Goal: Information Seeking & Learning: Learn about a topic

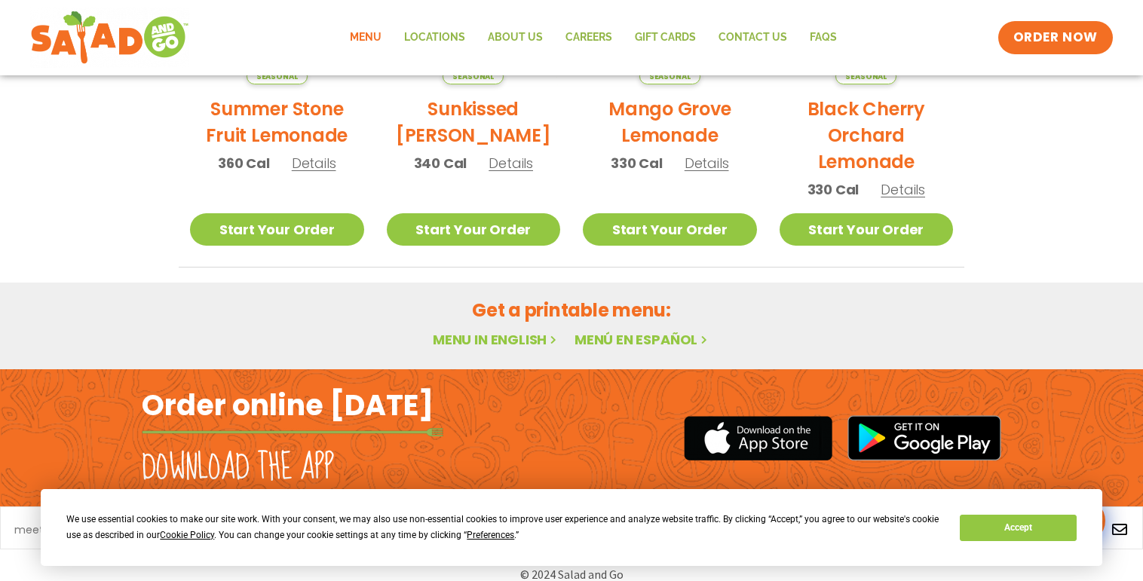
scroll to position [893, 0]
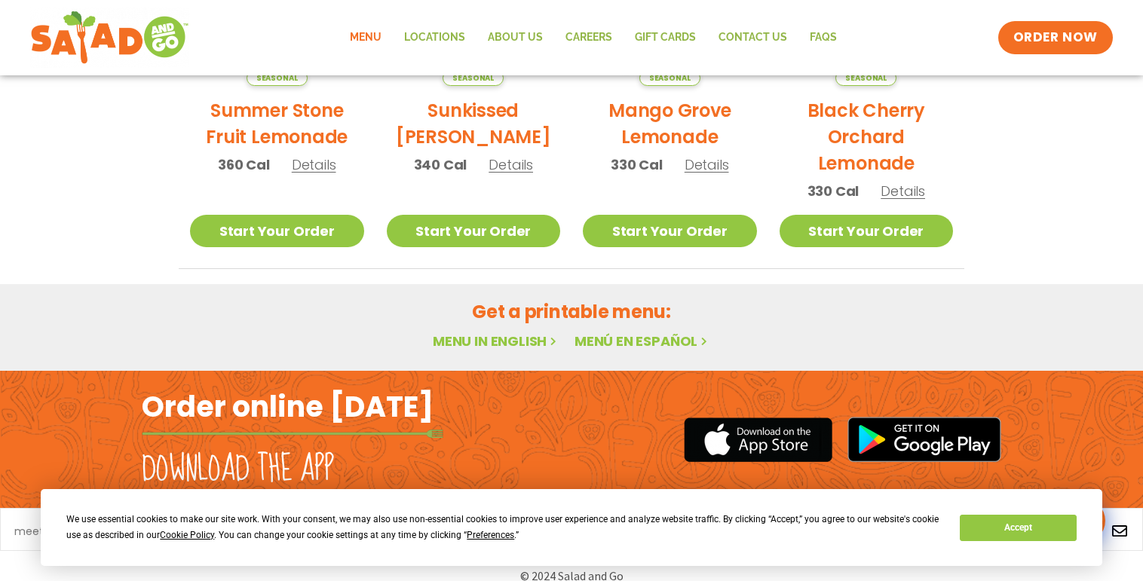
click at [488, 342] on link "Menu in English" at bounding box center [496, 341] width 127 height 19
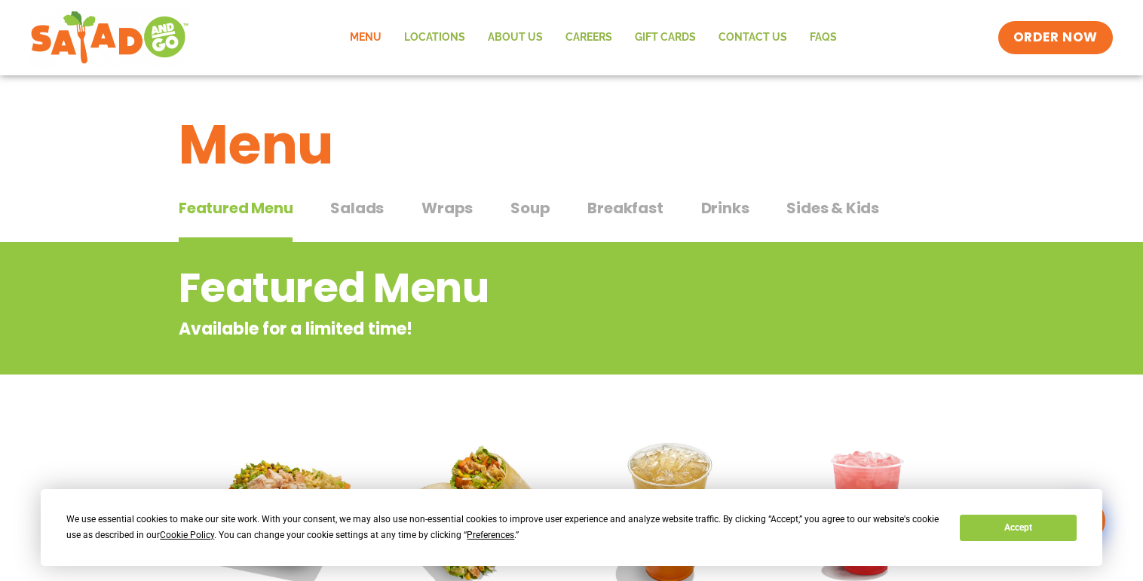
click at [332, 210] on span "Salads" at bounding box center [357, 208] width 54 height 23
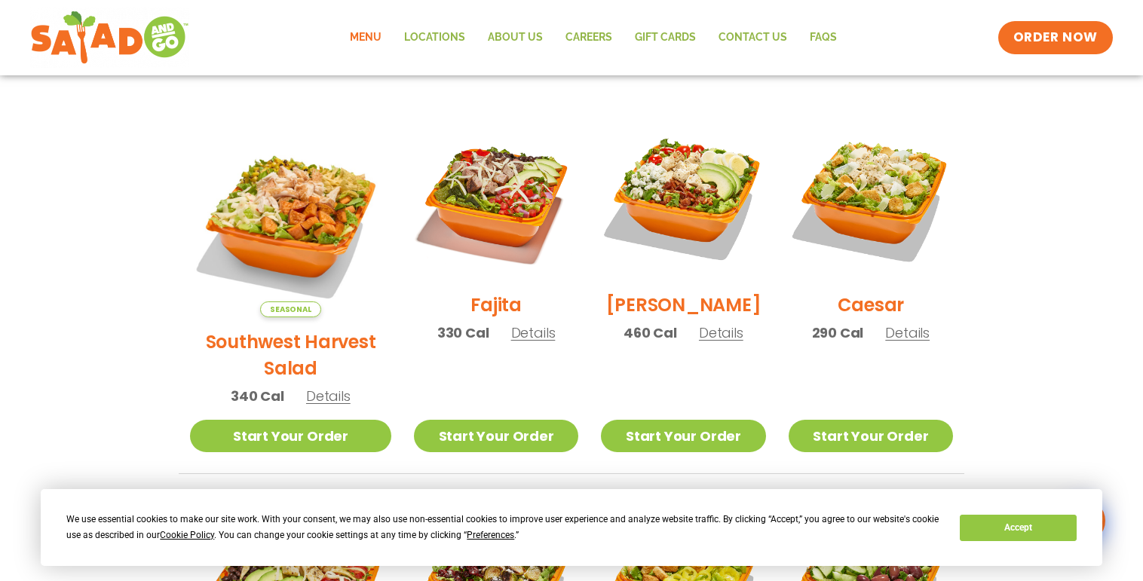
scroll to position [373, 0]
